Goal: Task Accomplishment & Management: Manage account settings

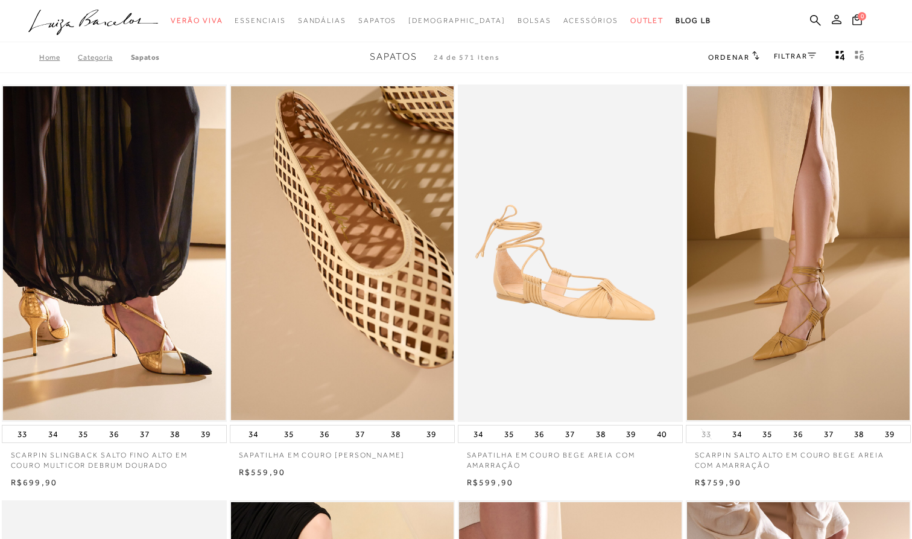
click at [841, 21] on button at bounding box center [836, 21] width 17 height 16
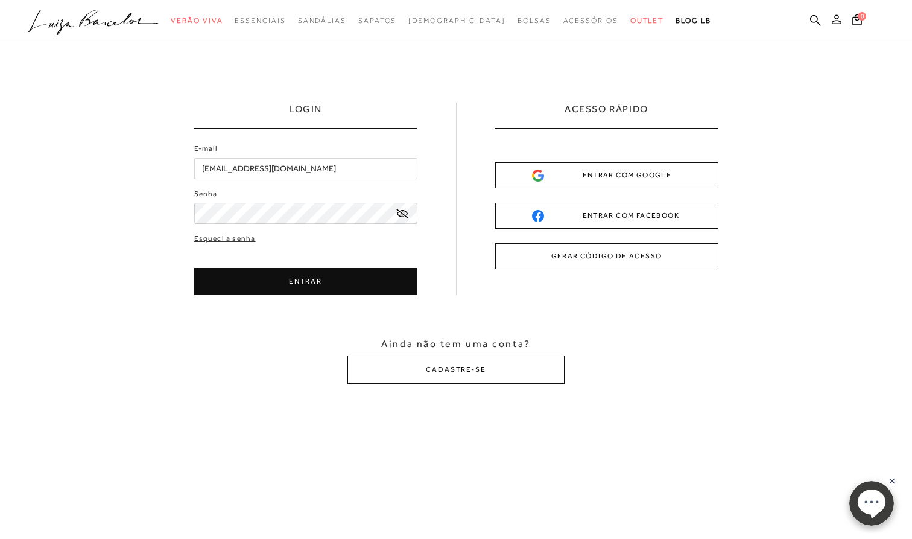
click at [308, 286] on button "ENTRAR" at bounding box center [305, 281] width 223 height 27
click at [272, 275] on button "ENTRAR" at bounding box center [305, 281] width 223 height 27
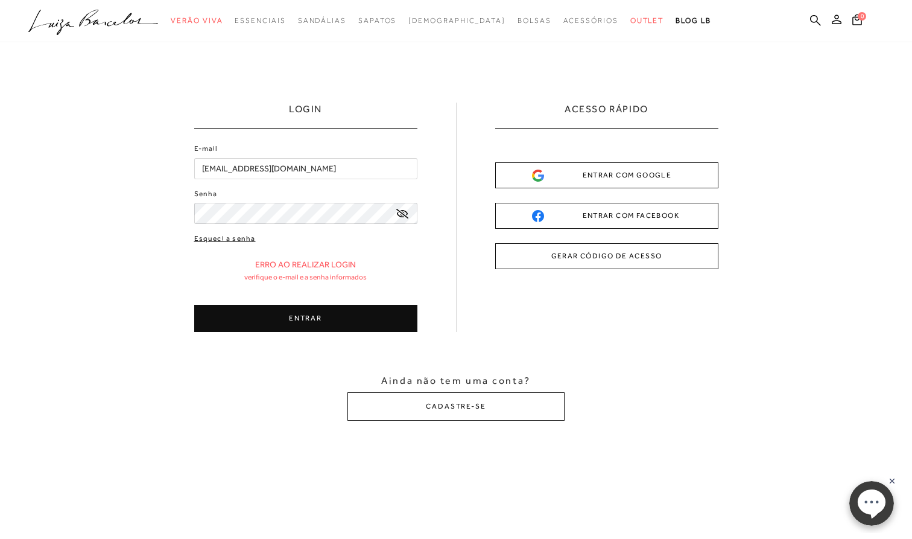
click at [233, 236] on link "Esqueci a senha" at bounding box center [225, 238] width 62 height 11
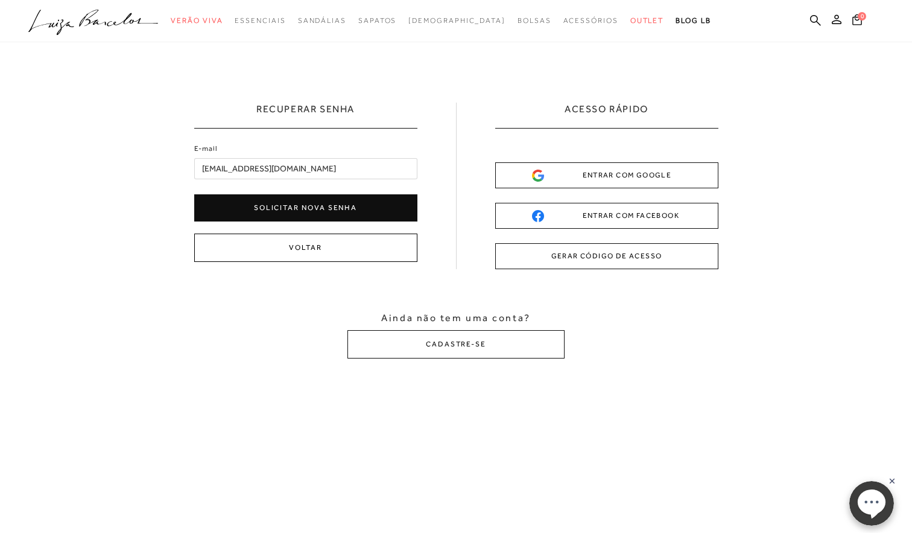
click at [306, 238] on button "Voltar" at bounding box center [305, 247] width 223 height 28
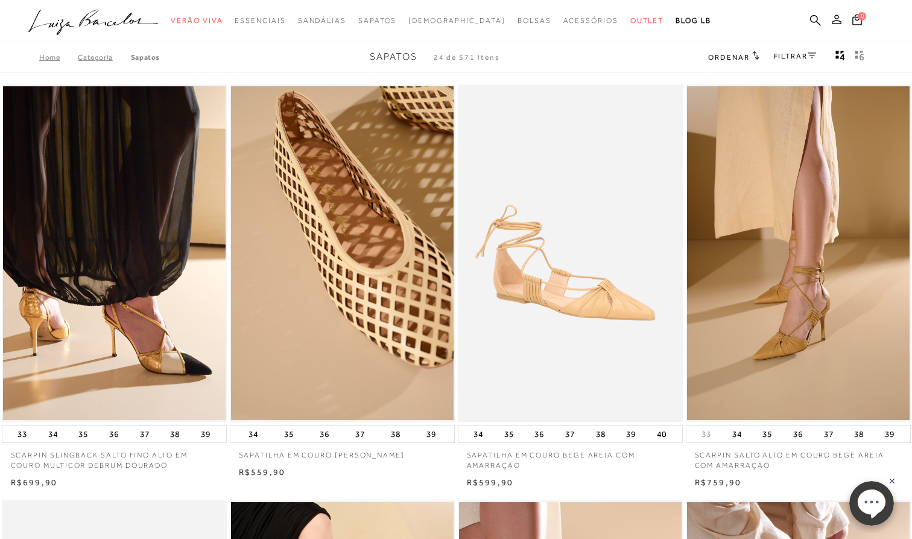
click at [838, 19] on icon at bounding box center [837, 19] width 10 height 10
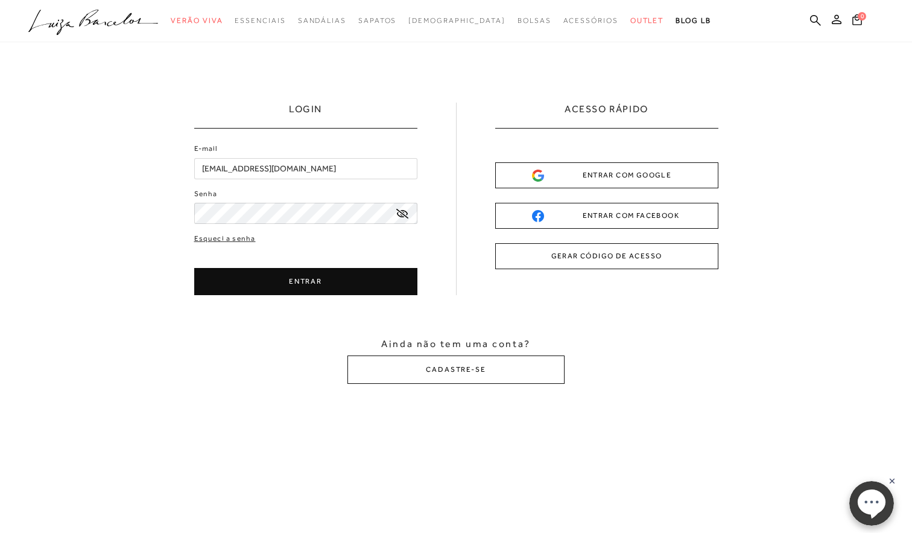
click at [400, 209] on icon at bounding box center [402, 214] width 12 height 10
click at [334, 274] on button "ENTRAR" at bounding box center [305, 281] width 223 height 27
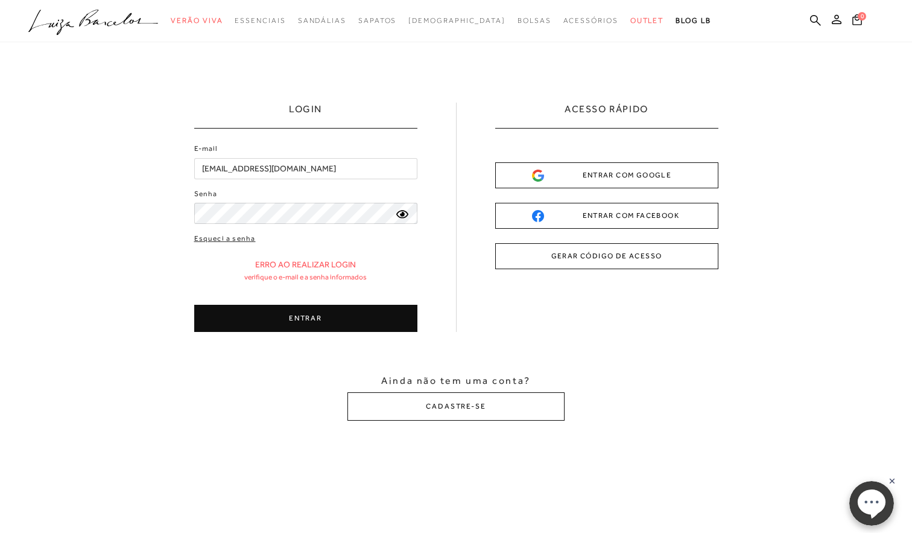
click at [333, 224] on div "E-mail [EMAIL_ADDRESS][DOMAIN_NAME] Senha Esqueci a senha" at bounding box center [305, 237] width 223 height 189
click at [274, 314] on button "ENTRAR" at bounding box center [305, 318] width 223 height 27
click at [296, 310] on button "ENTRAR" at bounding box center [305, 318] width 223 height 27
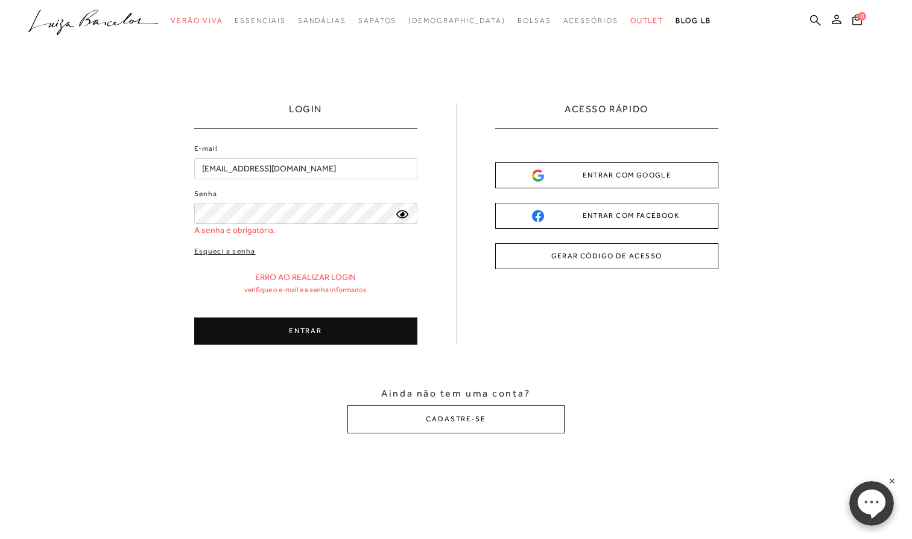
click at [243, 252] on link "Esqueci a senha" at bounding box center [225, 250] width 62 height 11
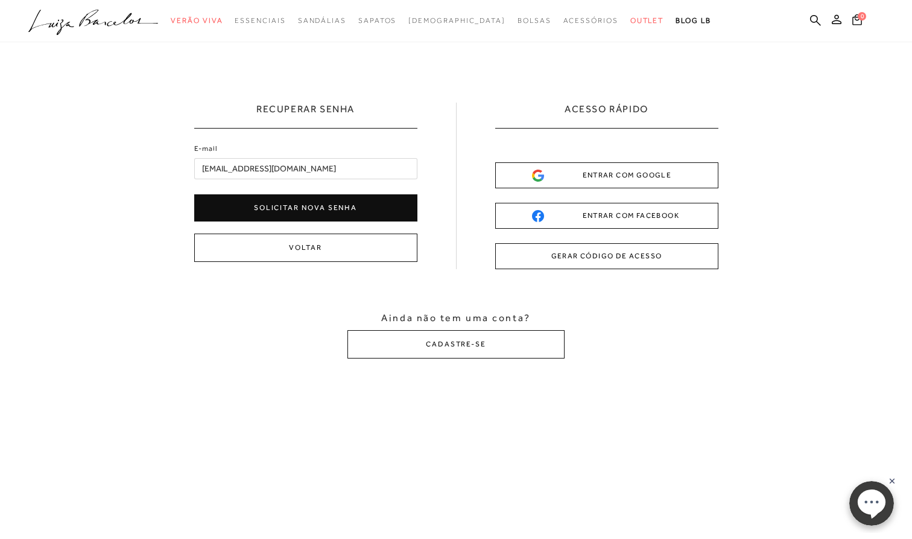
click at [325, 210] on button "Solicitar nova senha" at bounding box center [305, 207] width 223 height 27
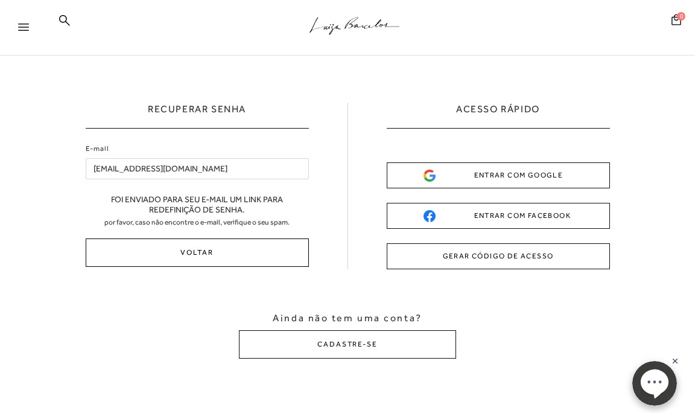
click at [206, 257] on button "Voltar" at bounding box center [197, 252] width 223 height 28
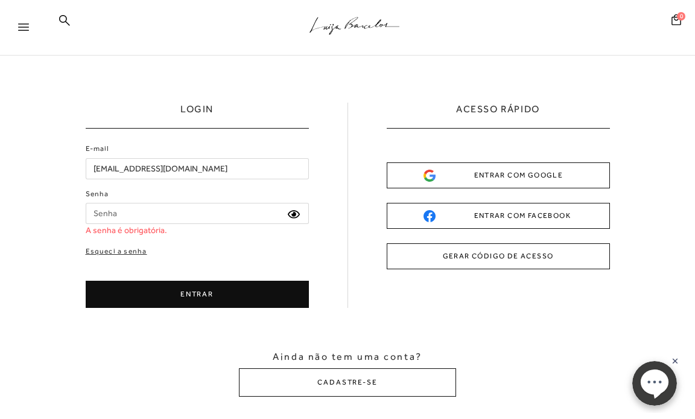
click at [294, 210] on icon at bounding box center [294, 214] width 12 height 8
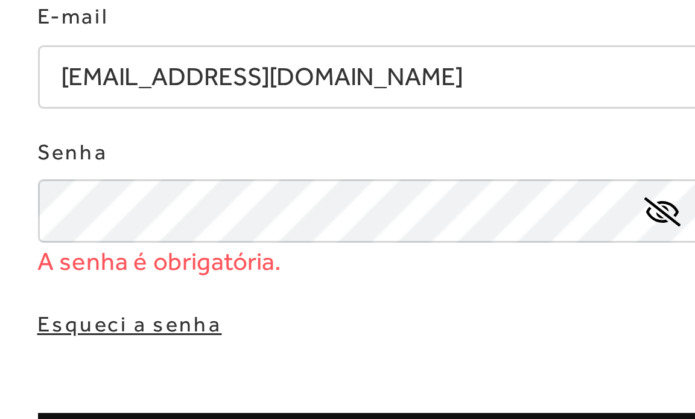
scroll to position [86, 0]
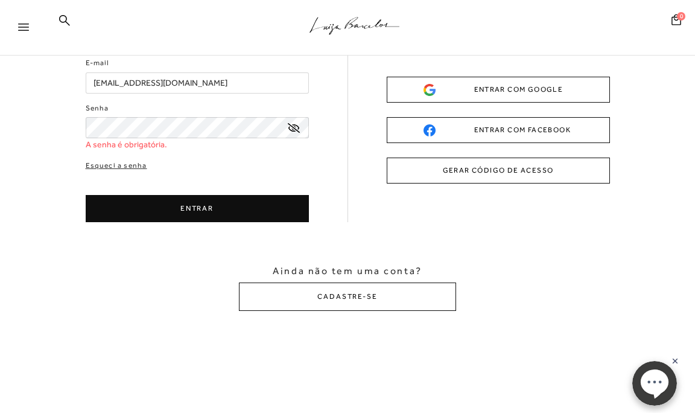
type input "[EMAIL_ADDRESS][DOMAIN_NAME]"
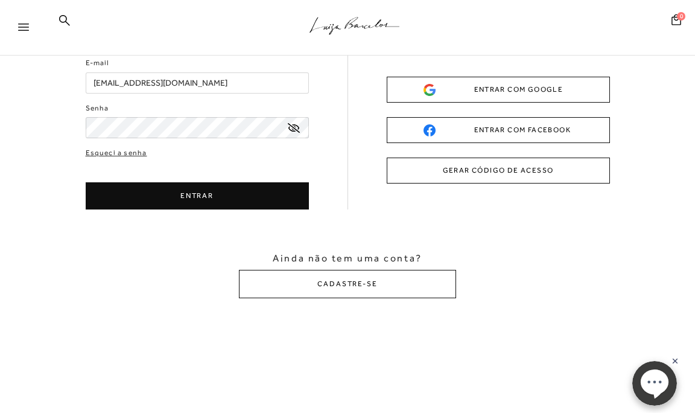
click at [293, 126] on icon at bounding box center [294, 128] width 12 height 10
click at [214, 197] on button "ENTRAR" at bounding box center [197, 195] width 223 height 27
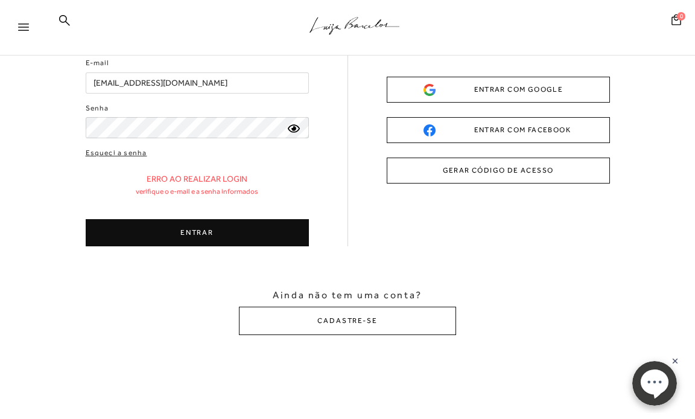
click at [193, 228] on button "ENTRAR" at bounding box center [197, 232] width 223 height 27
click at [288, 129] on icon at bounding box center [294, 128] width 12 height 8
